Goal: Register for event/course

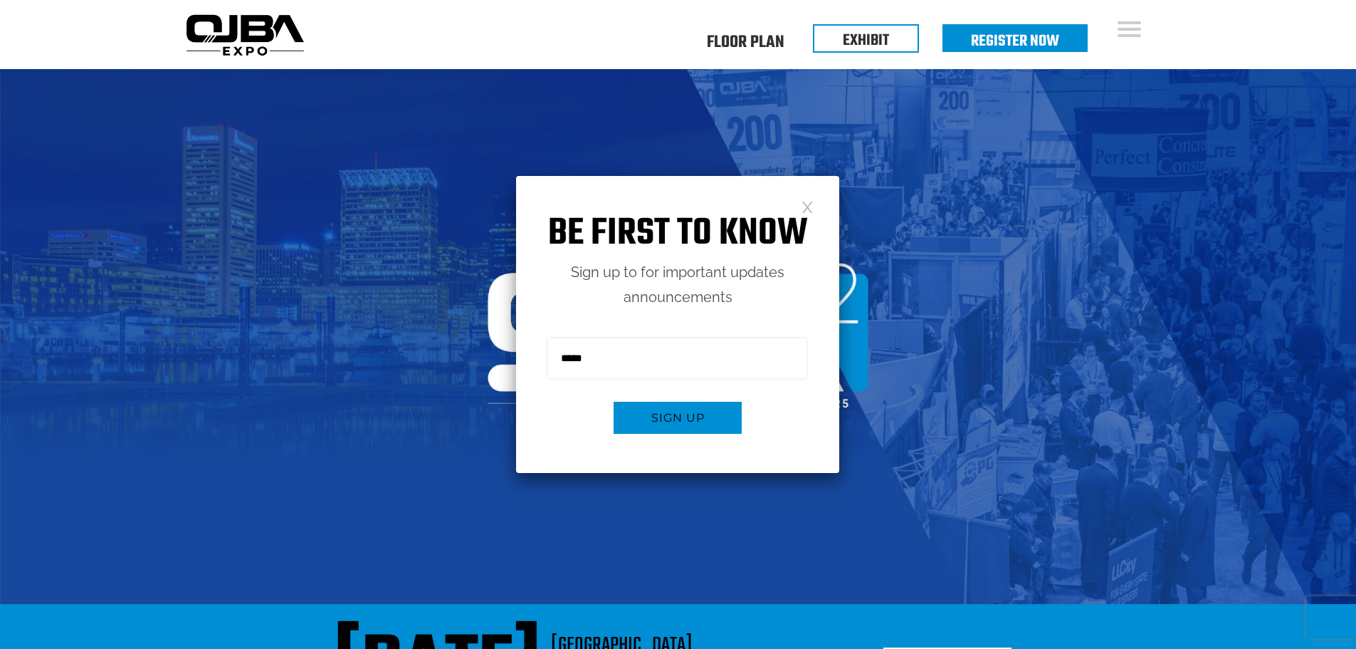
click at [804, 204] on link at bounding box center [808, 206] width 12 height 12
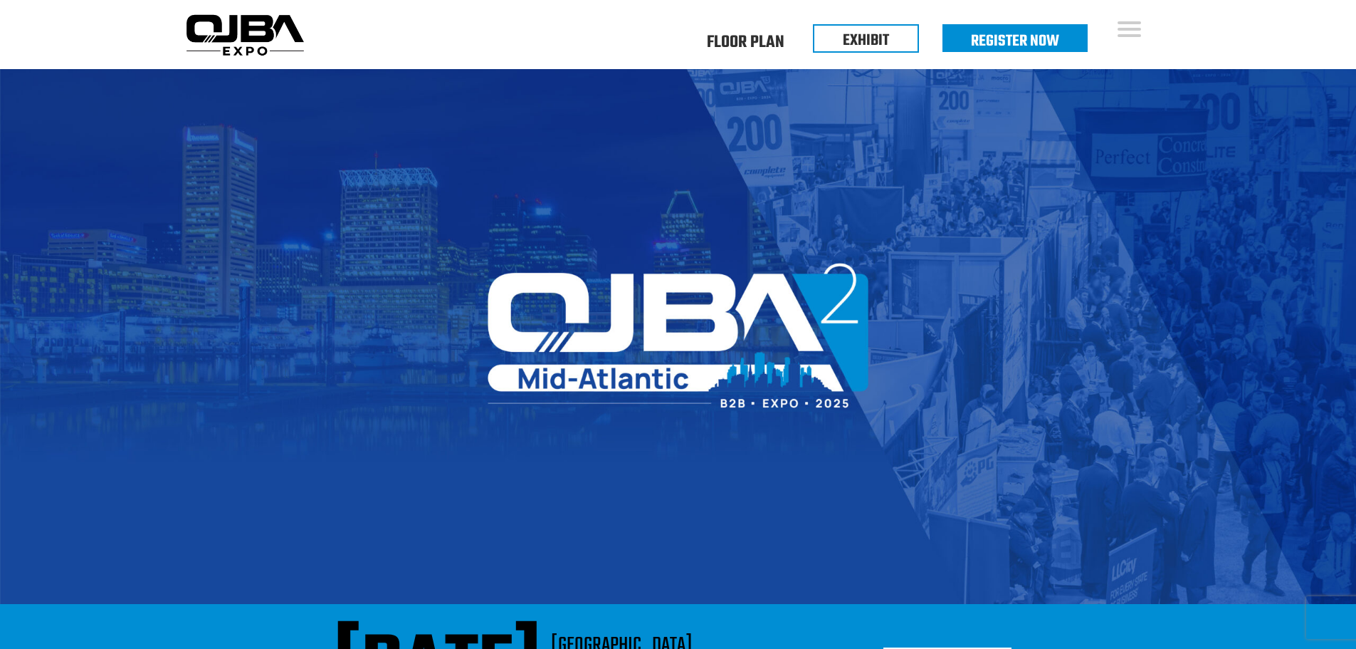
click at [1032, 112] on img at bounding box center [678, 336] width 1356 height 535
click at [961, 105] on img at bounding box center [678, 336] width 1356 height 535
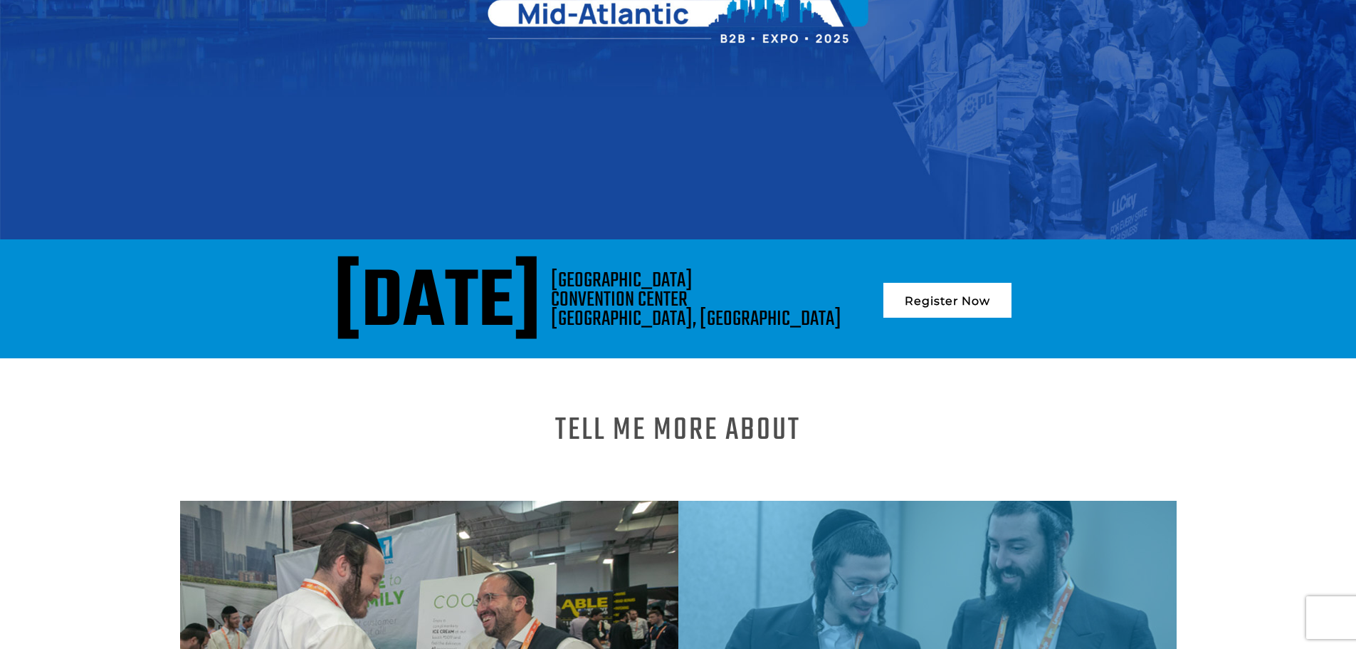
scroll to position [356, 0]
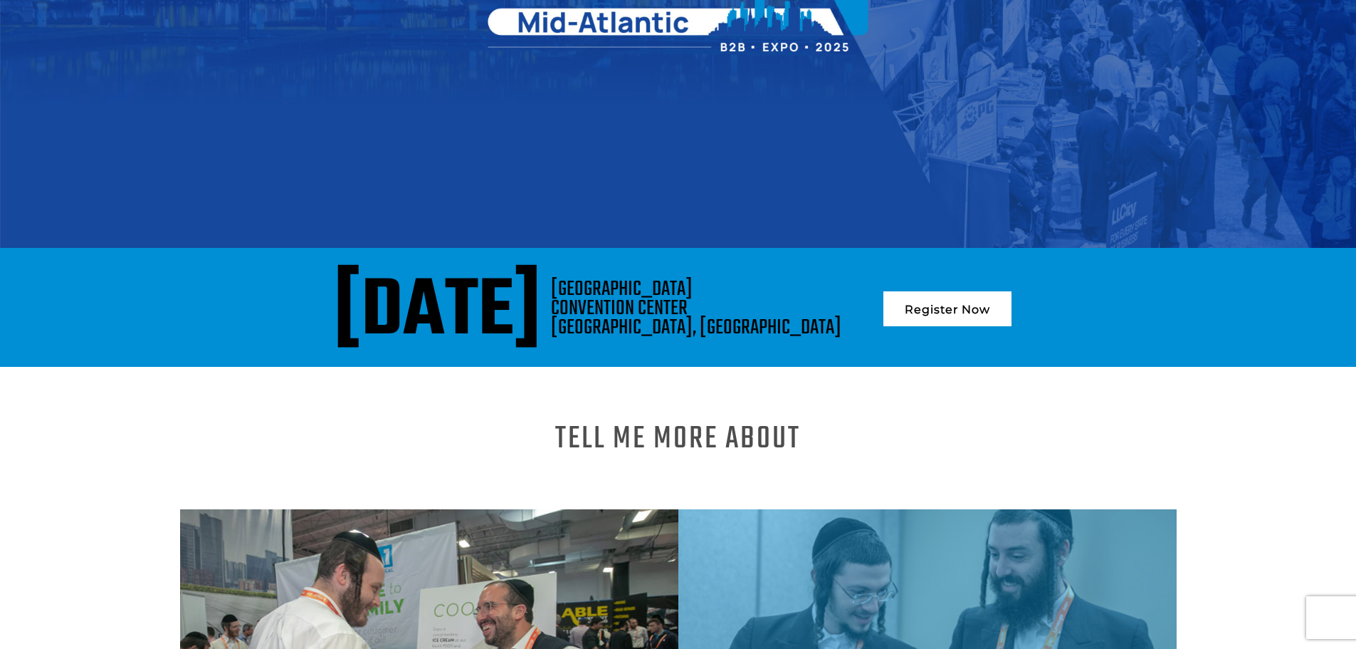
click at [1012, 305] on link "Register Now" at bounding box center [947, 308] width 128 height 35
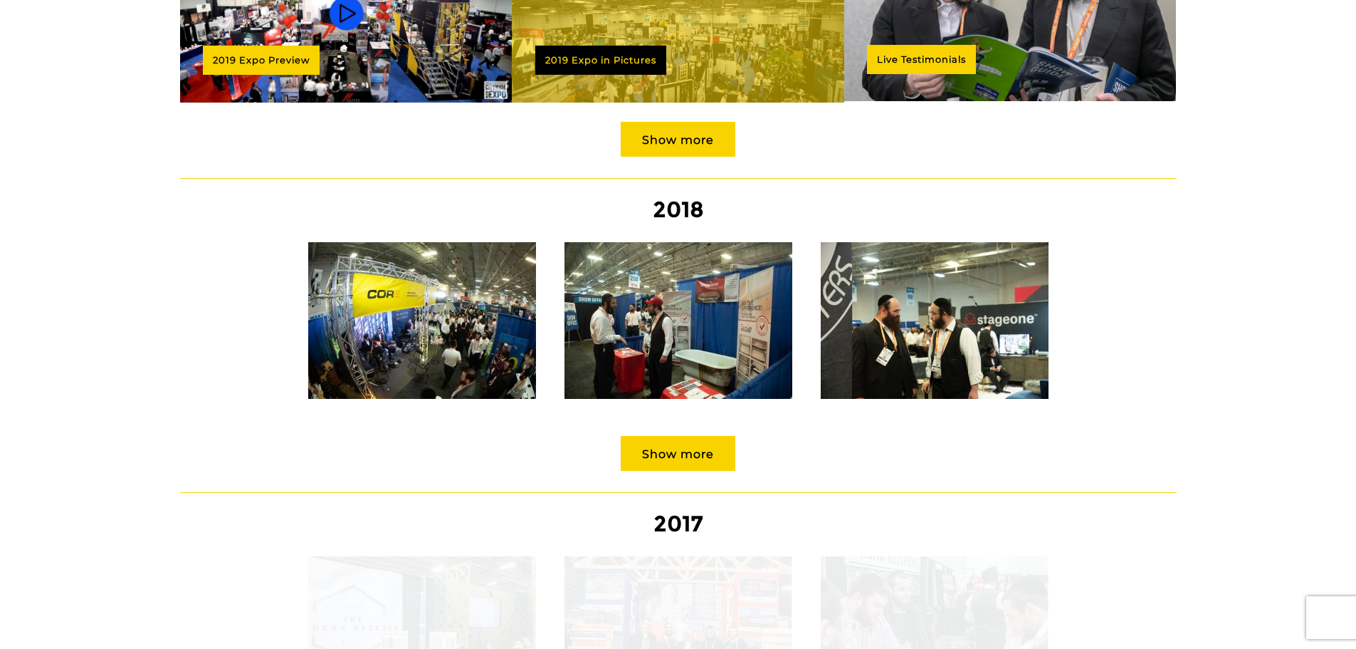
scroll to position [1851, 0]
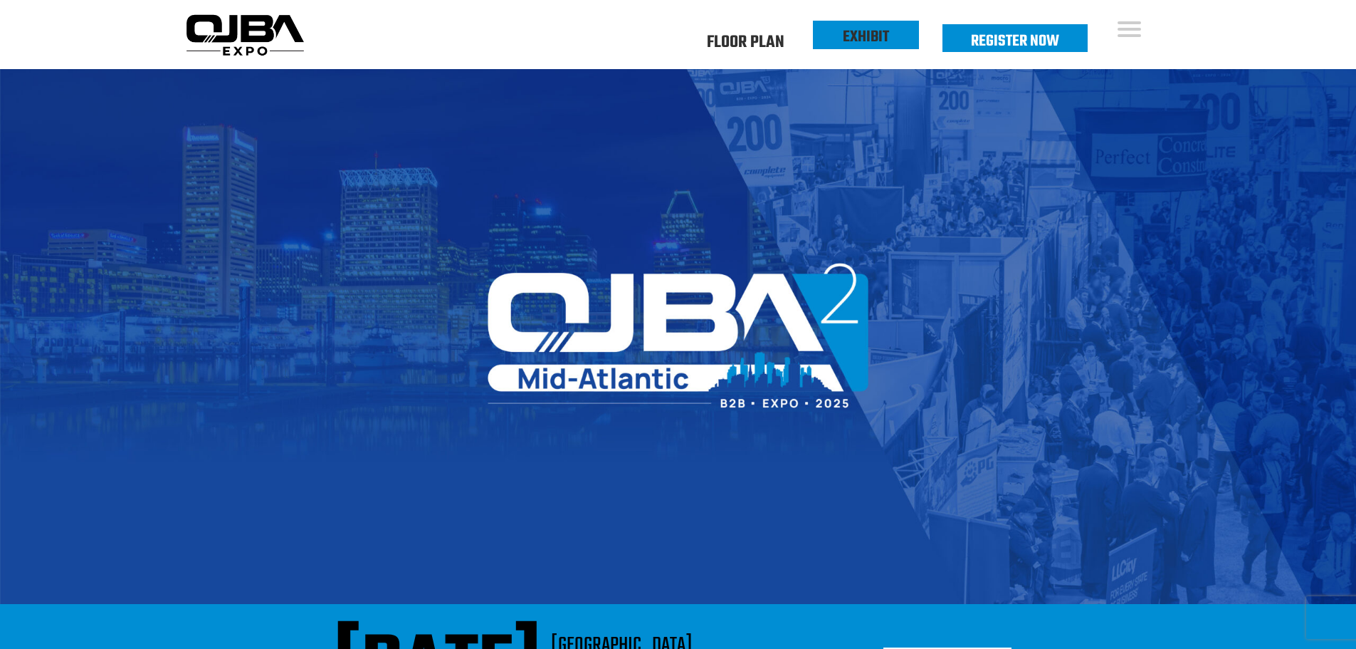
click at [867, 38] on link "EXHIBIT" at bounding box center [866, 37] width 46 height 24
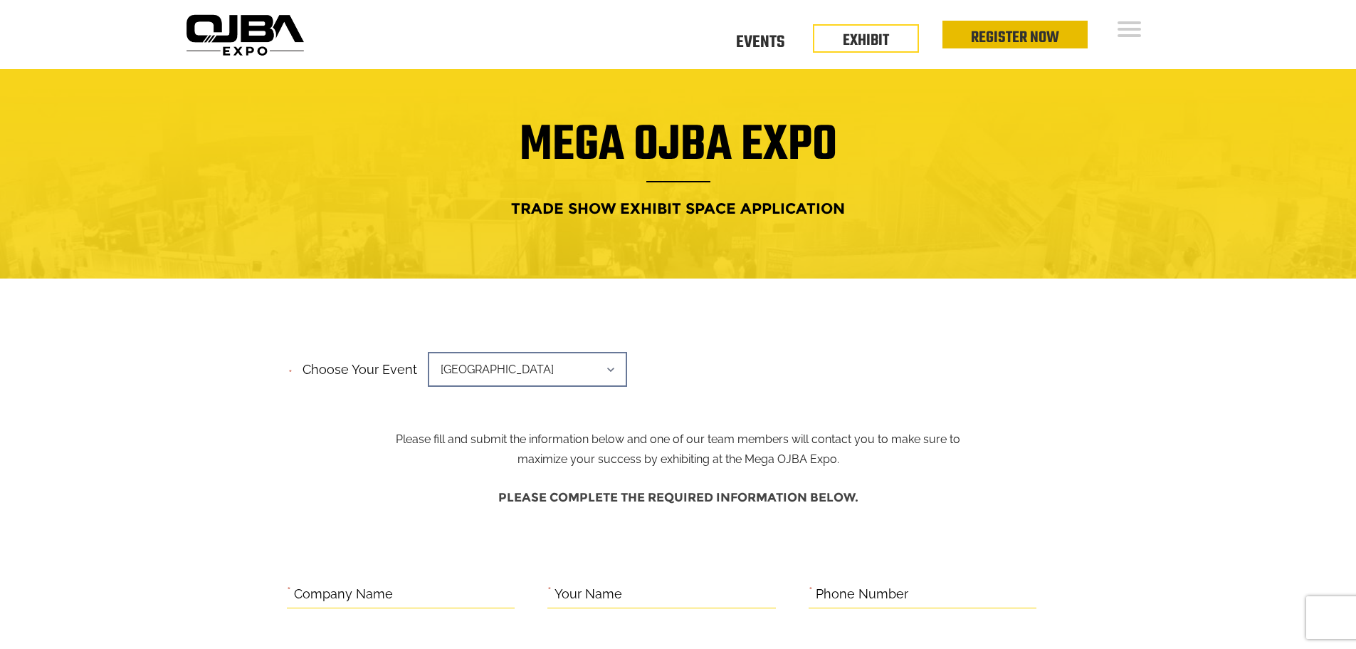
click at [1007, 41] on link "Register Now" at bounding box center [1015, 38] width 88 height 24
